Goal: Task Accomplishment & Management: Manage account settings

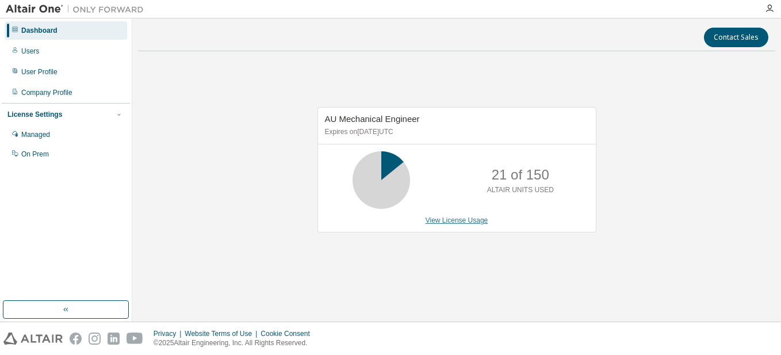
click at [461, 224] on link "View License Usage" at bounding box center [457, 220] width 63 height 8
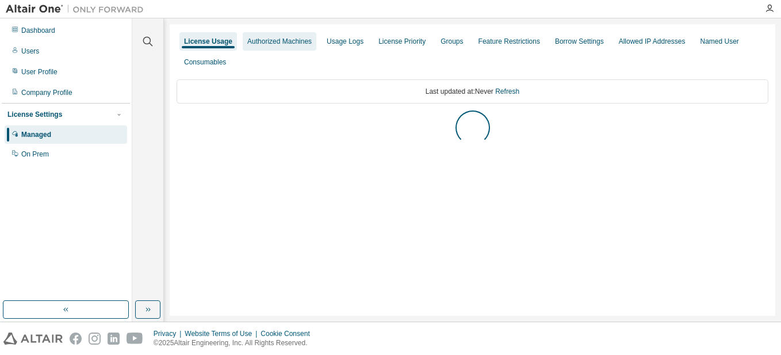
click at [275, 41] on div "Authorized Machines" at bounding box center [279, 41] width 64 height 9
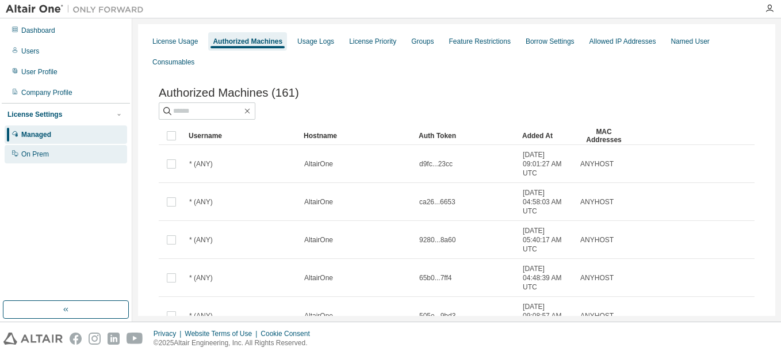
click at [37, 151] on div "On Prem" at bounding box center [35, 154] width 28 height 9
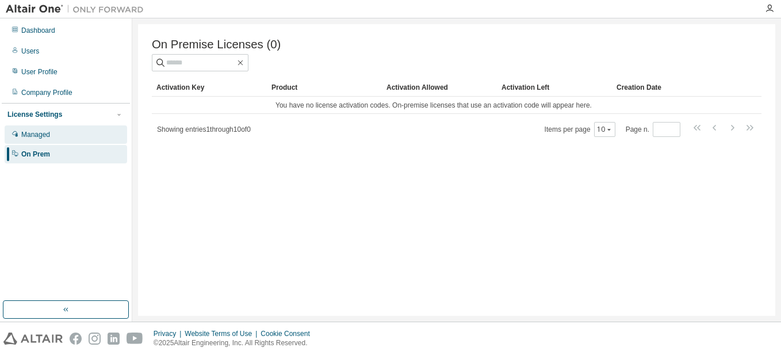
click at [41, 134] on div "Managed" at bounding box center [35, 134] width 29 height 9
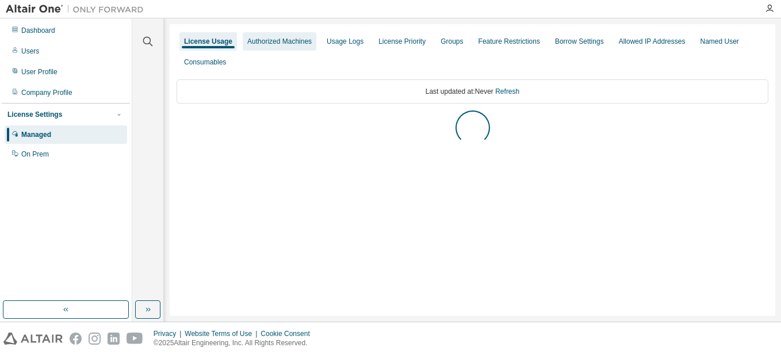
click at [293, 44] on div "Authorized Machines" at bounding box center [279, 41] width 64 height 9
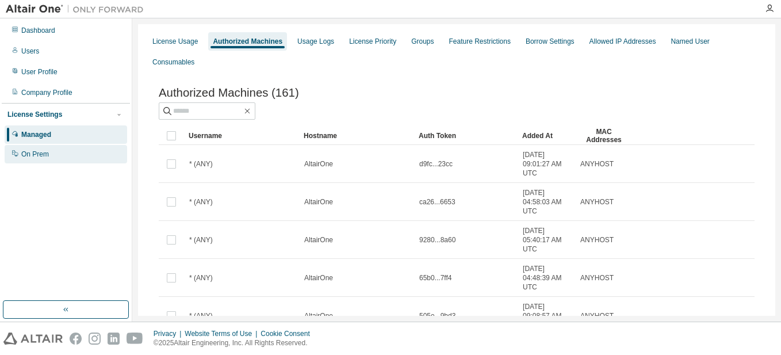
click at [25, 158] on div "On Prem" at bounding box center [35, 154] width 28 height 9
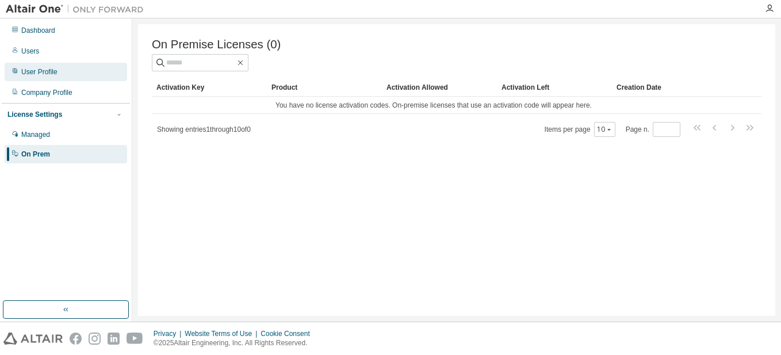
click at [51, 68] on div "User Profile" at bounding box center [39, 71] width 36 height 9
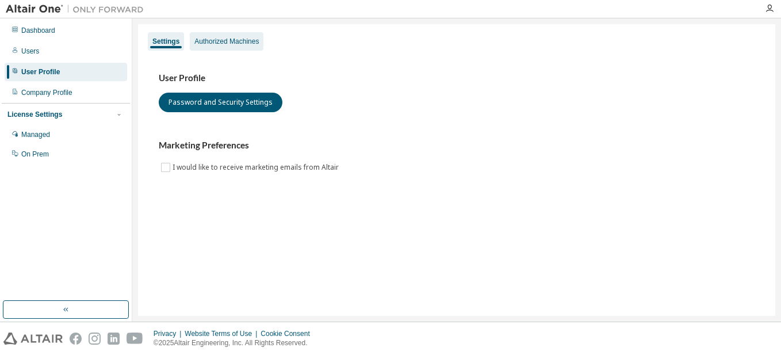
click at [231, 39] on div "Authorized Machines" at bounding box center [226, 41] width 64 height 9
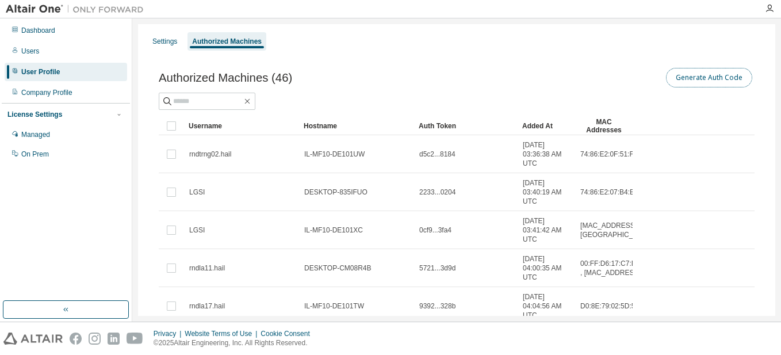
click at [688, 75] on button "Generate Auth Code" at bounding box center [709, 78] width 86 height 20
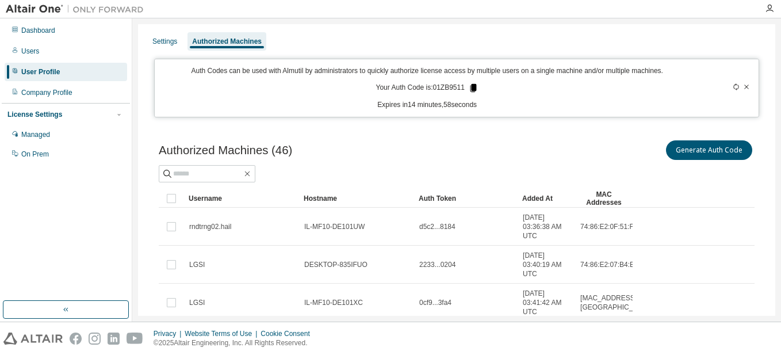
click at [470, 87] on icon at bounding box center [473, 88] width 6 height 8
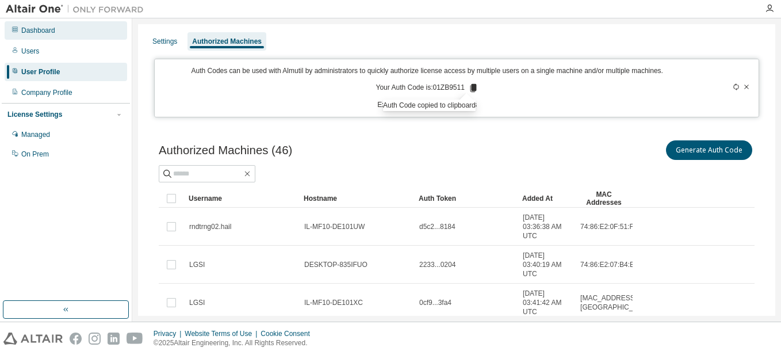
click at [27, 26] on div "Dashboard" at bounding box center [38, 30] width 34 height 9
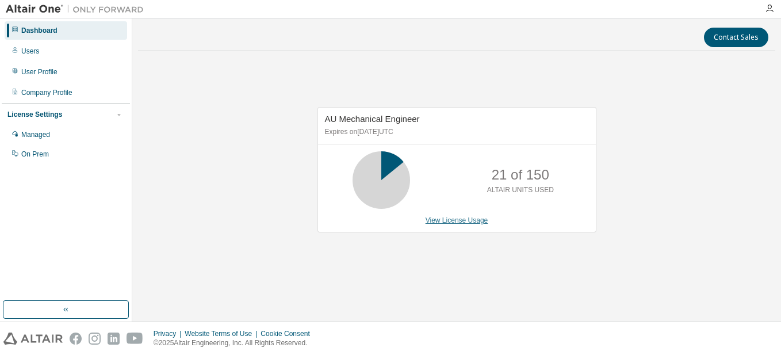
click at [450, 224] on link "View License Usage" at bounding box center [457, 220] width 63 height 8
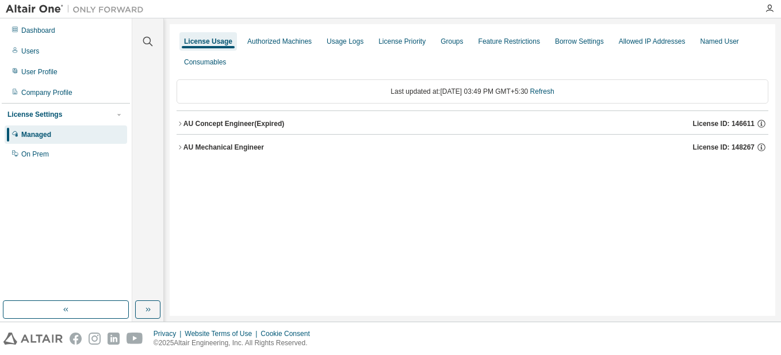
click at [287, 144] on div "AU Mechanical Engineer License ID: 148267" at bounding box center [475, 147] width 585 height 10
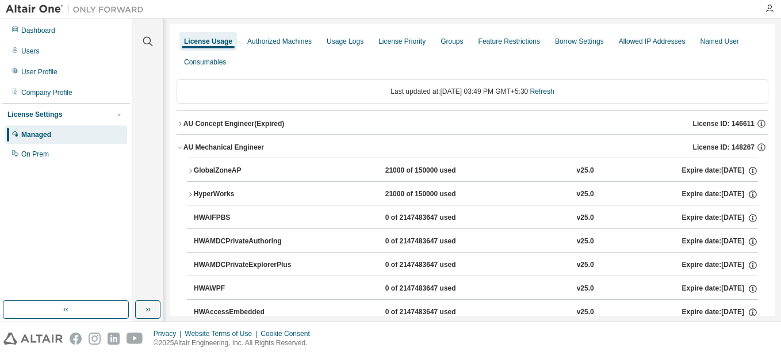
click at [222, 170] on div "GlobalZoneAP" at bounding box center [246, 171] width 104 height 10
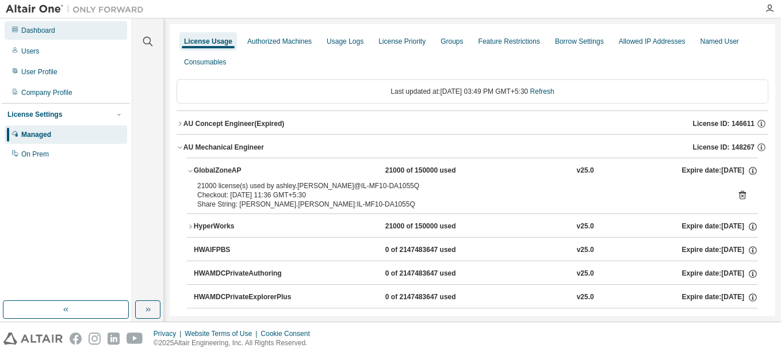
click at [32, 36] on div "Dashboard" at bounding box center [66, 30] width 123 height 18
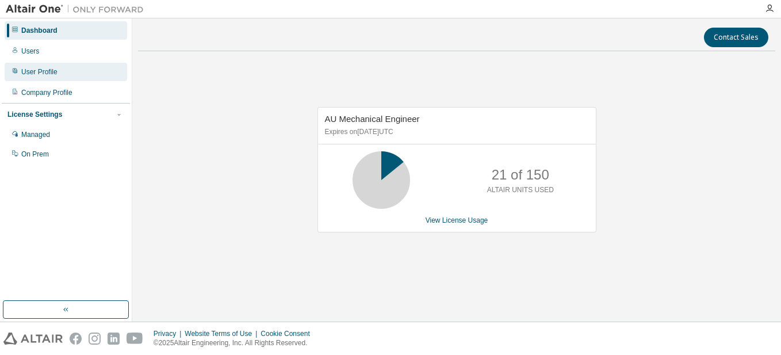
click at [48, 70] on div "User Profile" at bounding box center [39, 71] width 36 height 9
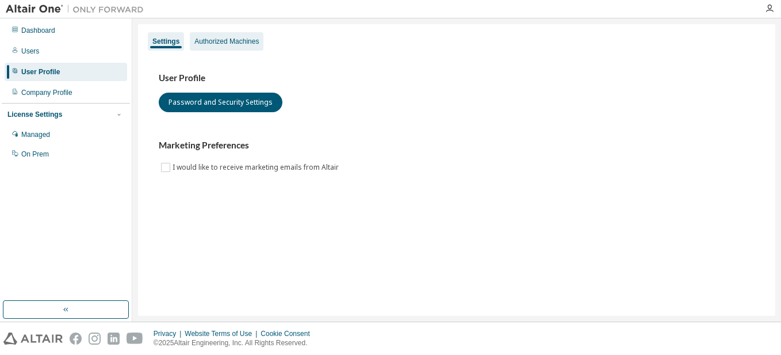
click at [247, 39] on div "Authorized Machines" at bounding box center [226, 41] width 64 height 9
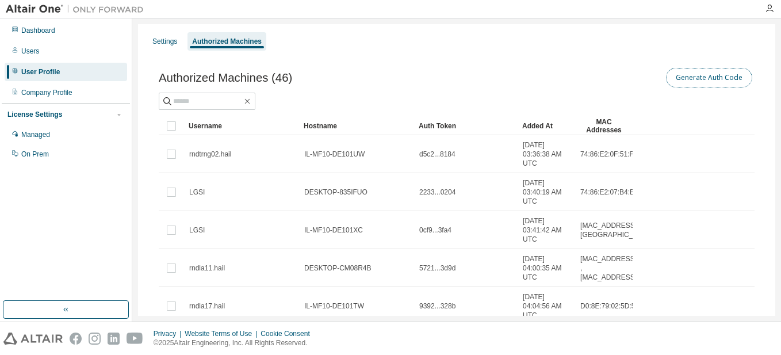
click at [722, 83] on button "Generate Auth Code" at bounding box center [709, 78] width 86 height 20
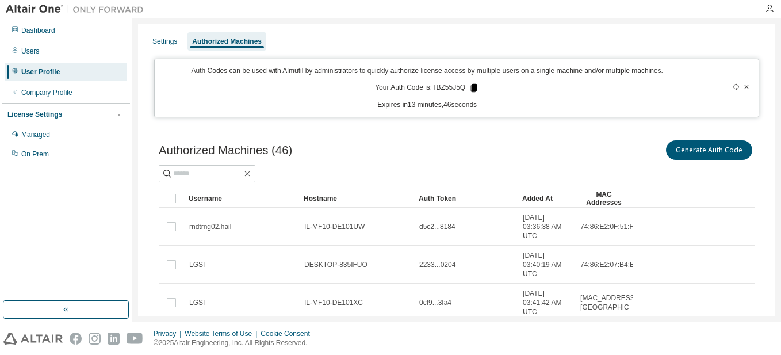
click at [471, 86] on icon at bounding box center [474, 88] width 6 height 8
click at [684, 151] on button "Generate Auth Code" at bounding box center [709, 150] width 86 height 20
click at [733, 83] on icon at bounding box center [736, 86] width 7 height 7
click at [473, 86] on icon at bounding box center [476, 88] width 6 height 8
click at [733, 83] on icon at bounding box center [736, 86] width 7 height 7
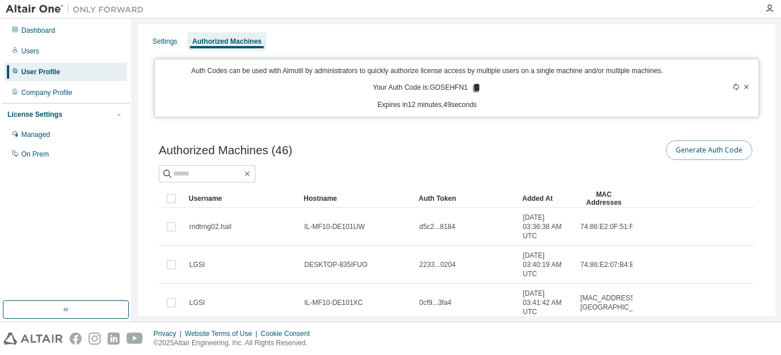
click at [692, 155] on button "Generate Auth Code" at bounding box center [709, 150] width 86 height 20
click at [472, 90] on icon at bounding box center [475, 88] width 6 height 8
